Goal: Entertainment & Leisure: Browse casually

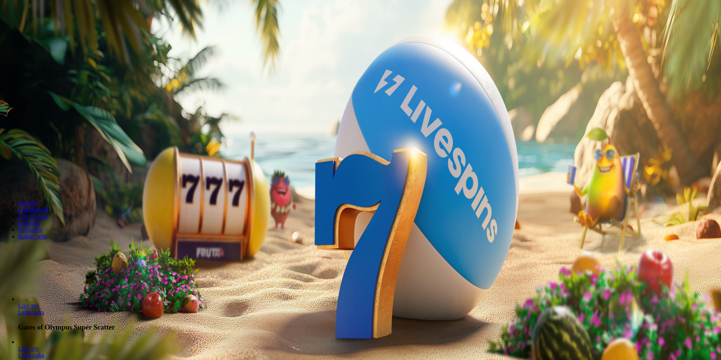
drag, startPoint x: 57, startPoint y: 74, endPoint x: 60, endPoint y: 69, distance: 5.7
click at [58, 31] on button "Kirjaudu" at bounding box center [52, 27] width 24 height 8
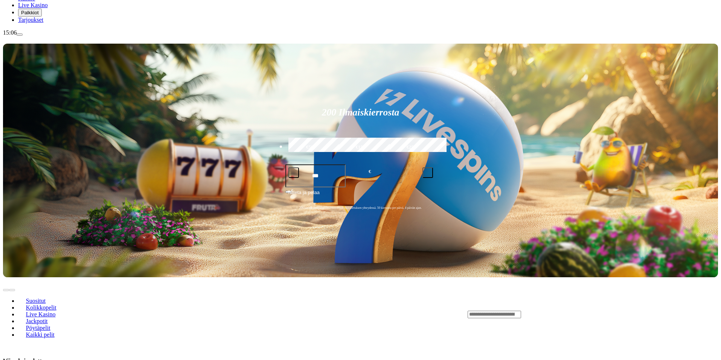
scroll to position [113, 0]
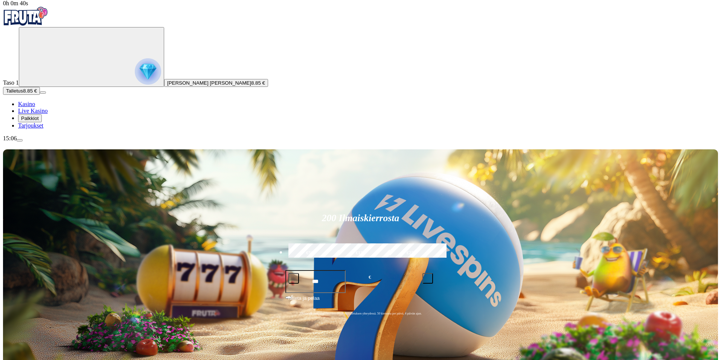
scroll to position [0, 0]
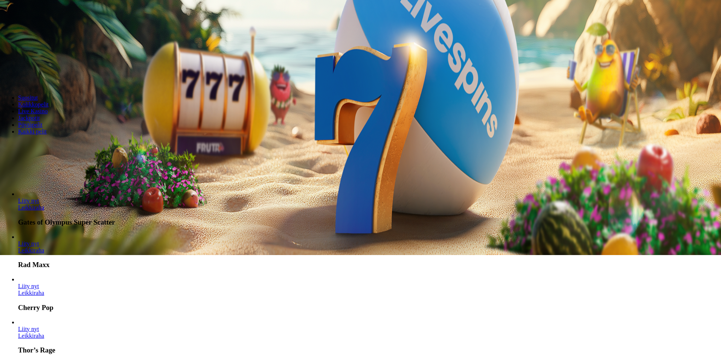
scroll to position [151, 0]
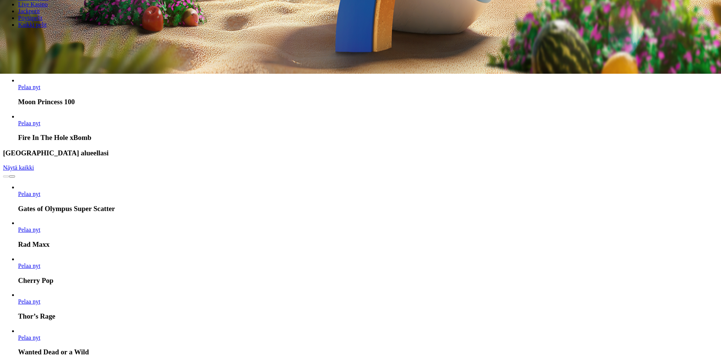
scroll to position [188, 0]
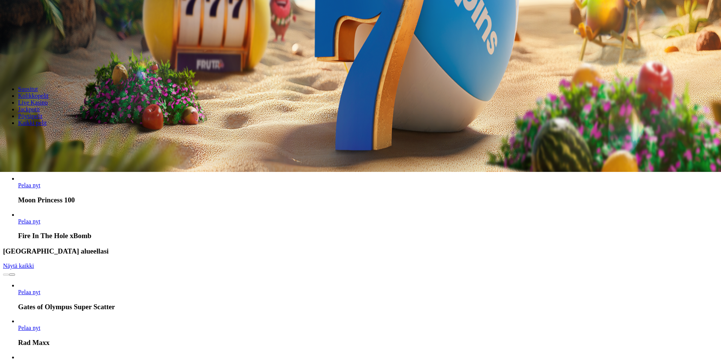
click at [40, 182] on span "Pelaa nyt" at bounding box center [29, 185] width 22 height 6
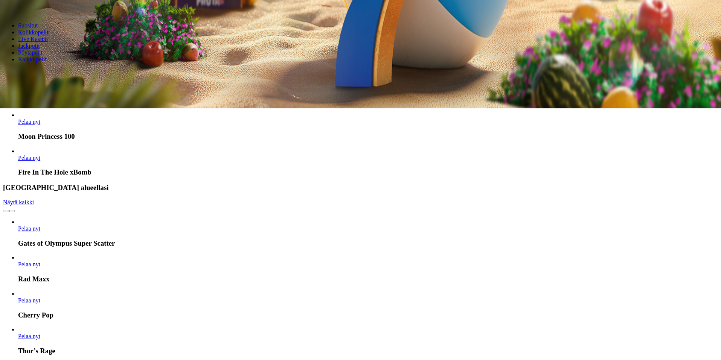
scroll to position [264, 0]
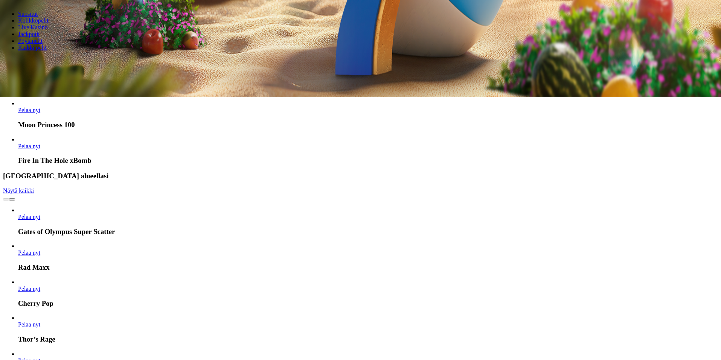
click at [40, 214] on span "Pelaa nyt" at bounding box center [29, 217] width 22 height 6
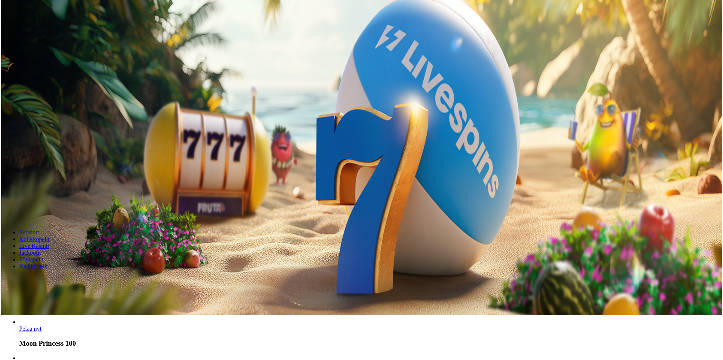
scroll to position [113, 0]
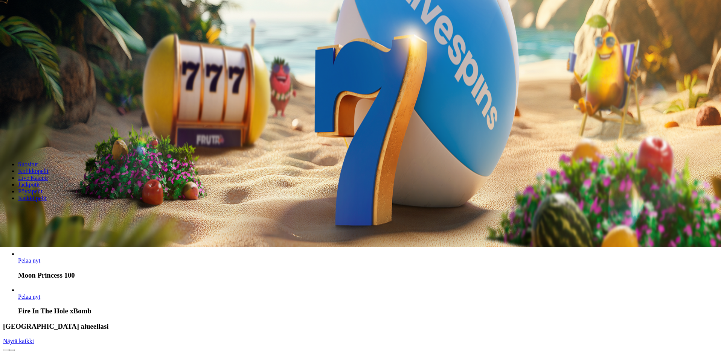
click at [56, 208] on input "Search" at bounding box center [29, 212] width 53 height 8
type input "**********"
click at [49, 168] on span "Kolikkopelit" at bounding box center [33, 171] width 31 height 6
click at [48, 175] on span "Live Kasino" at bounding box center [33, 178] width 30 height 6
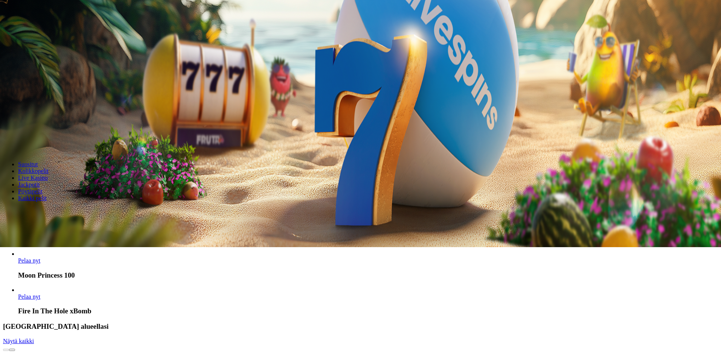
click at [40, 182] on span "Jackpotit" at bounding box center [29, 185] width 22 height 6
click at [43, 188] on span "Pöytäpelit" at bounding box center [30, 191] width 24 height 6
click at [47, 195] on span "Kaikki pelit" at bounding box center [32, 198] width 29 height 6
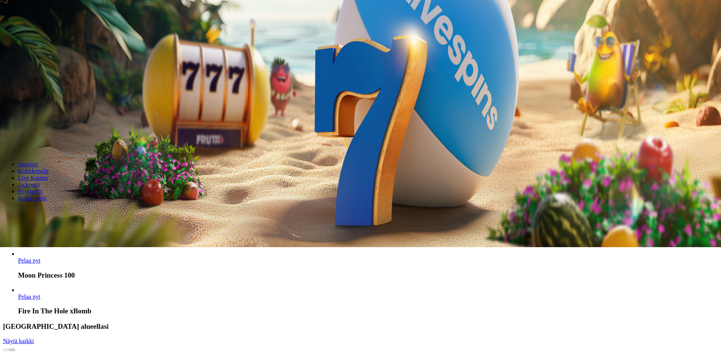
drag, startPoint x: 357, startPoint y: 108, endPoint x: 206, endPoint y: 121, distance: 152.0
click at [47, 195] on span "Kaikki pelit" at bounding box center [32, 198] width 29 height 6
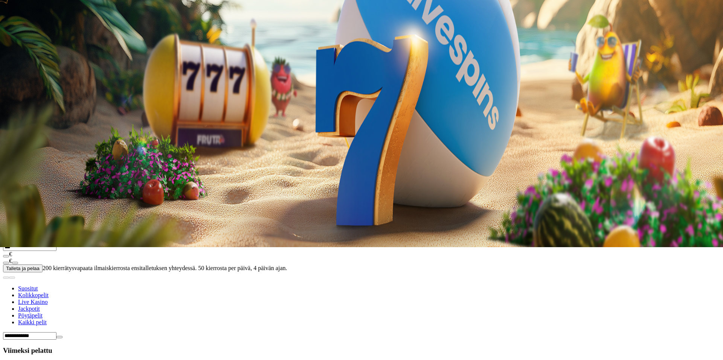
click at [42, 4] on link "Live Kasino" at bounding box center [33, 1] width 30 height 6
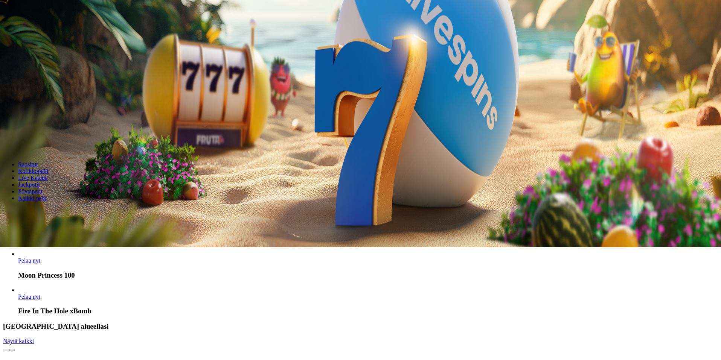
click at [20, 31] on span "menu icon" at bounding box center [20, 31] width 0 height 0
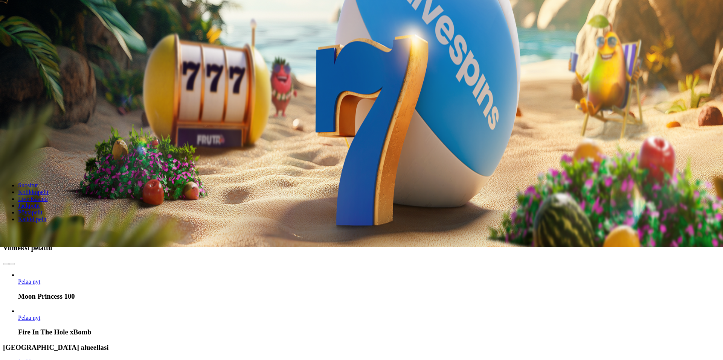
click at [6, 52] on span "close icon" at bounding box center [6, 52] width 0 height 0
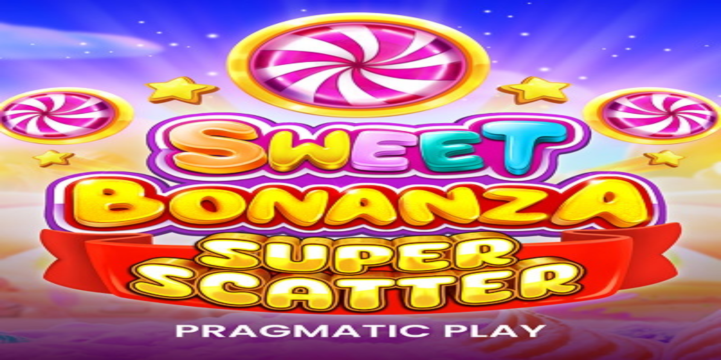
click at [20, 143] on span "menu icon" at bounding box center [20, 143] width 0 height 0
click at [6, 165] on span "close icon" at bounding box center [6, 165] width 0 height 0
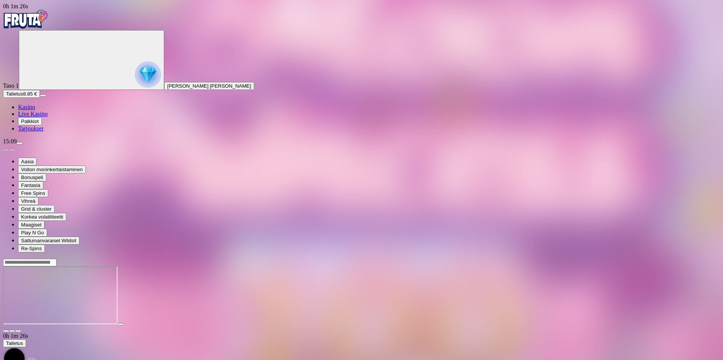
click at [545, 322] on div at bounding box center [361, 297] width 717 height 60
click at [468, 326] on div at bounding box center [361, 297] width 717 height 60
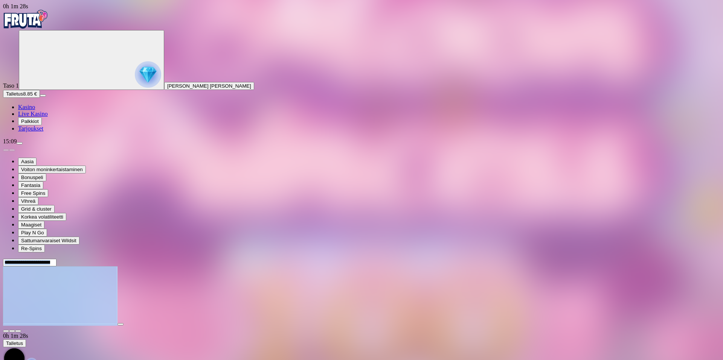
click at [468, 326] on div at bounding box center [361, 297] width 717 height 60
click at [18, 331] on span "fullscreen icon" at bounding box center [18, 331] width 0 height 0
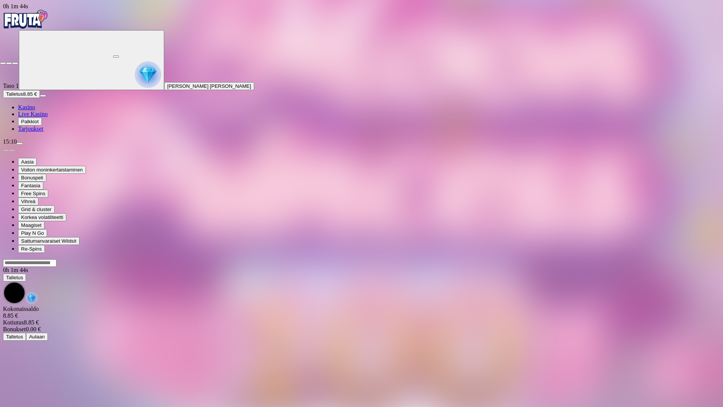
click at [3, 63] on span "close icon" at bounding box center [3, 63] width 0 height 0
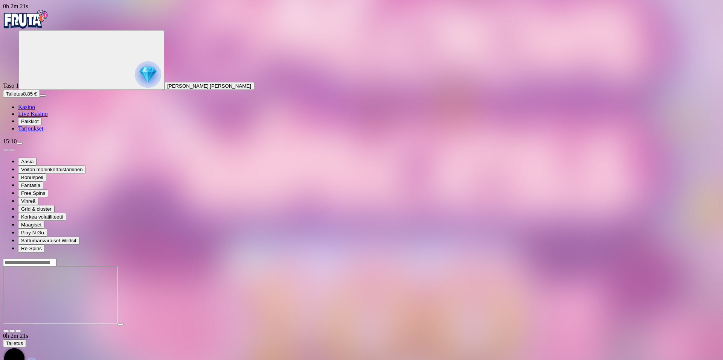
click at [533, 326] on div at bounding box center [361, 297] width 717 height 60
drag, startPoint x: 700, startPoint y: 107, endPoint x: 683, endPoint y: 122, distance: 22.4
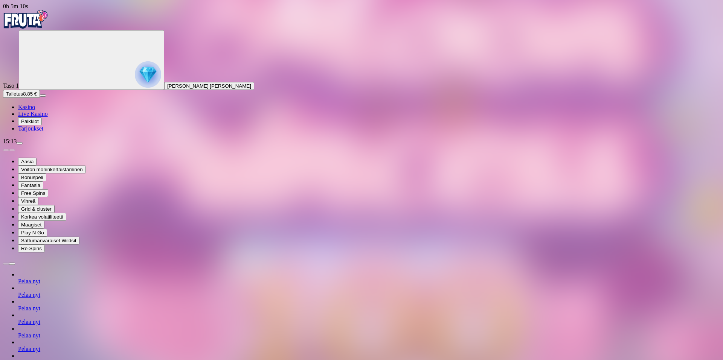
click at [32, 110] on span "Kasino" at bounding box center [26, 107] width 17 height 6
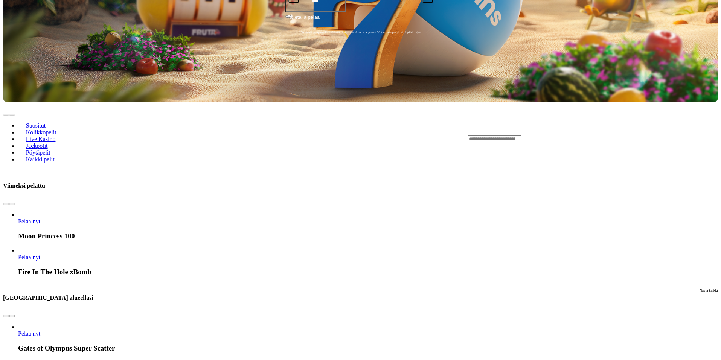
scroll to position [151, 0]
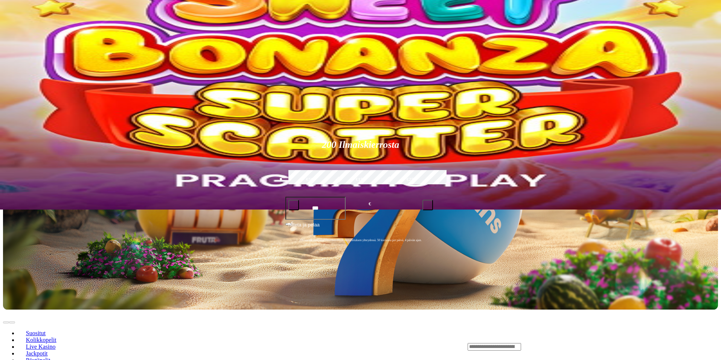
drag, startPoint x: 266, startPoint y: 270, endPoint x: 522, endPoint y: 162, distance: 277.8
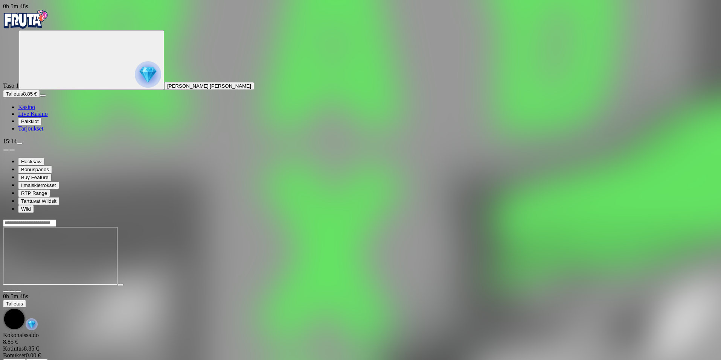
click at [35, 110] on span "Kasino" at bounding box center [26, 107] width 17 height 6
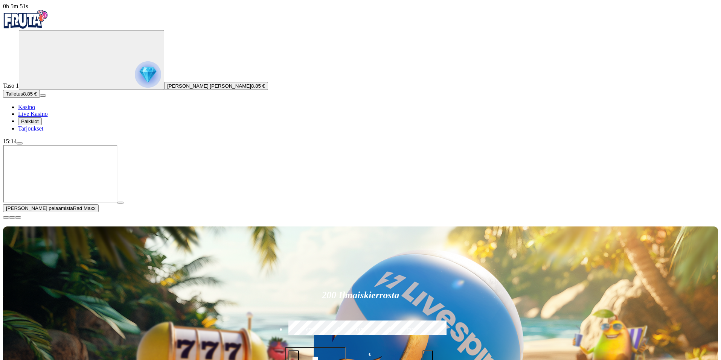
click at [6, 218] on span "close icon" at bounding box center [6, 218] width 0 height 0
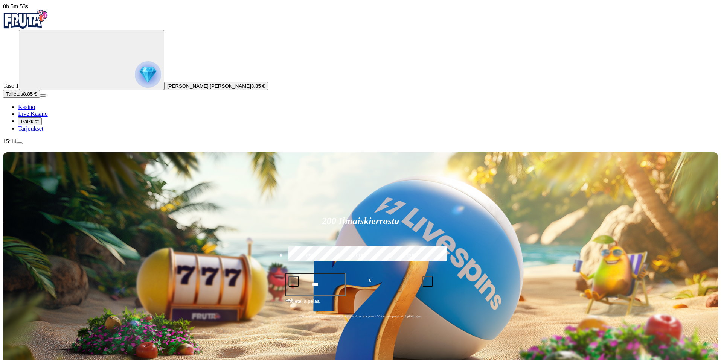
type input "*********"
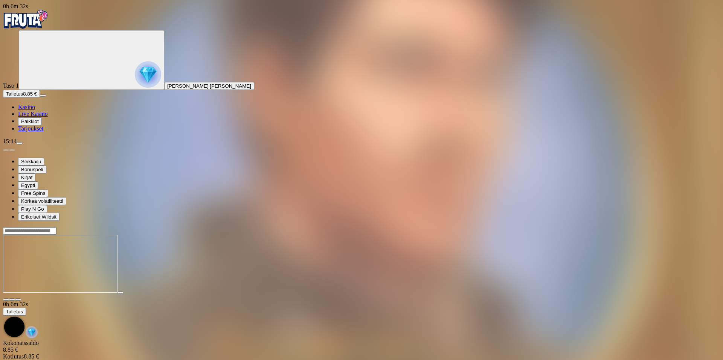
click at [35, 110] on span "Kasino" at bounding box center [26, 107] width 17 height 6
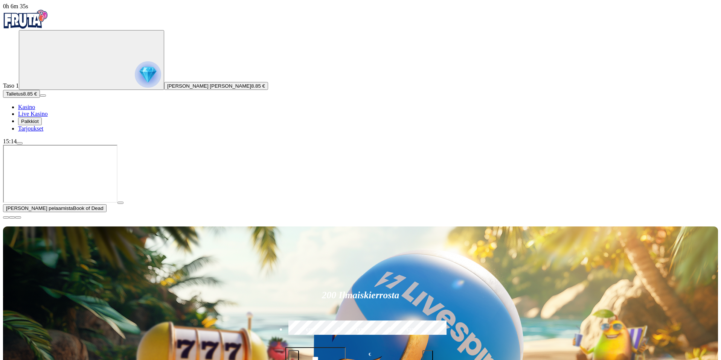
click at [6, 218] on span "close icon" at bounding box center [6, 218] width 0 height 0
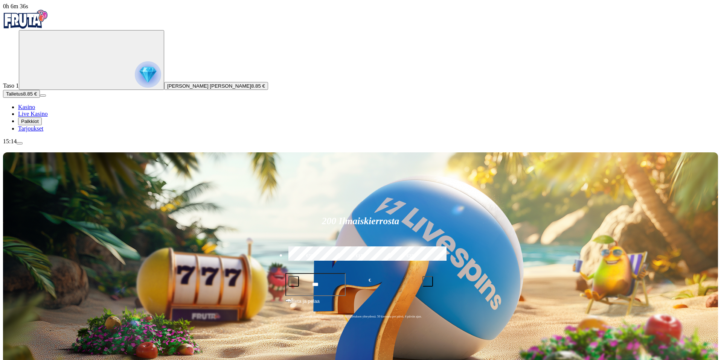
click at [39, 124] on span "Palkkiot" at bounding box center [30, 122] width 18 height 6
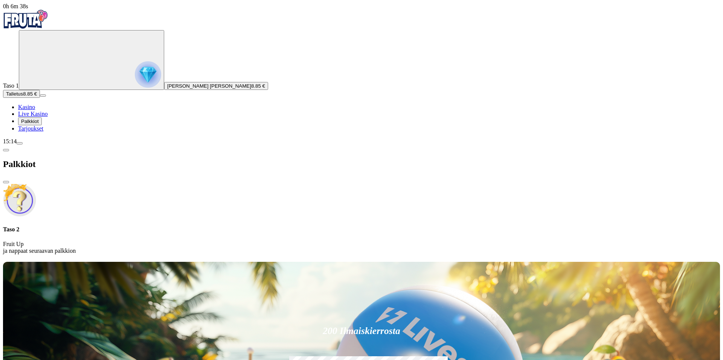
click at [161, 241] on p "Fruit Up ja nappaat seuraavan palkkion" at bounding box center [361, 248] width 717 height 14
click at [139, 241] on p "Fruit Up ja nappaat seuraavan palkkion" at bounding box center [361, 248] width 717 height 14
drag, startPoint x: 140, startPoint y: 69, endPoint x: 153, endPoint y: 95, distance: 28.5
click at [145, 184] on div "Taso 2 Fruit Up ja nappaat seuraavan palkkion" at bounding box center [361, 219] width 717 height 71
click at [36, 184] on img at bounding box center [19, 200] width 33 height 33
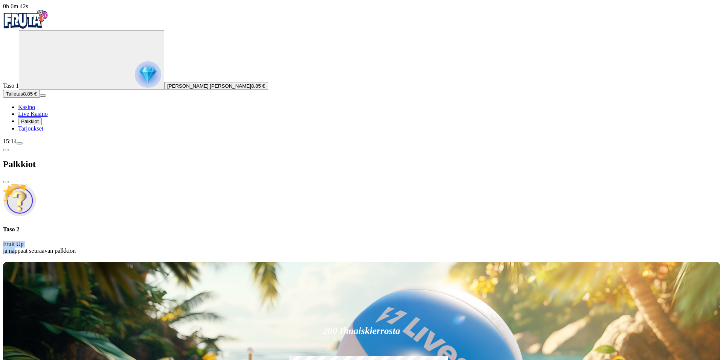
click at [43, 132] on span "Tarjoukset" at bounding box center [30, 128] width 25 height 6
